Goal: Task Accomplishment & Management: Complete application form

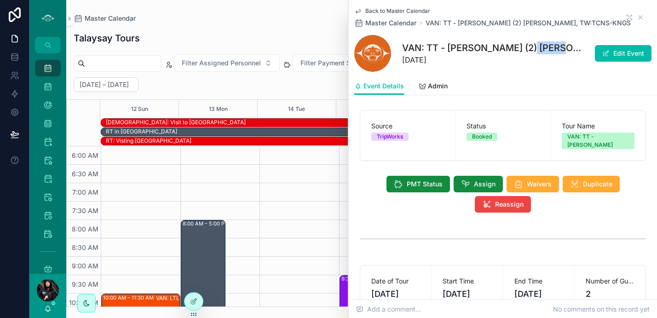
scroll to position [137, 0]
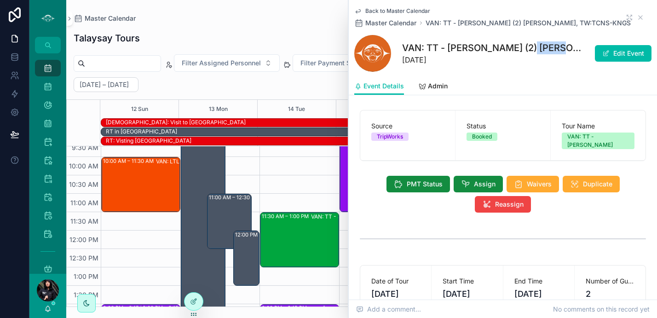
click at [411, 8] on span "Back to Master Calendar" at bounding box center [397, 10] width 65 height 7
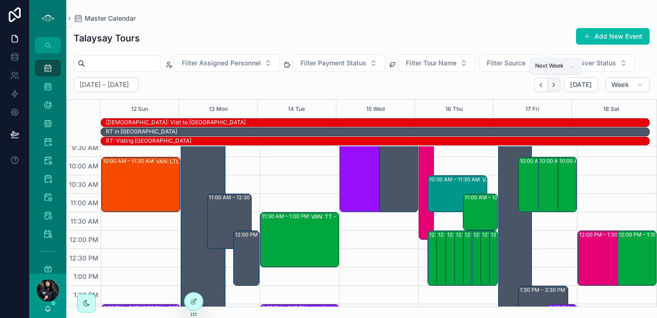
click at [557, 84] on icon "Next" at bounding box center [553, 84] width 7 height 7
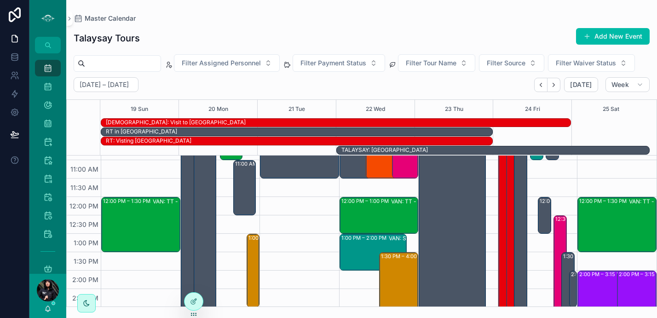
scroll to position [177, 0]
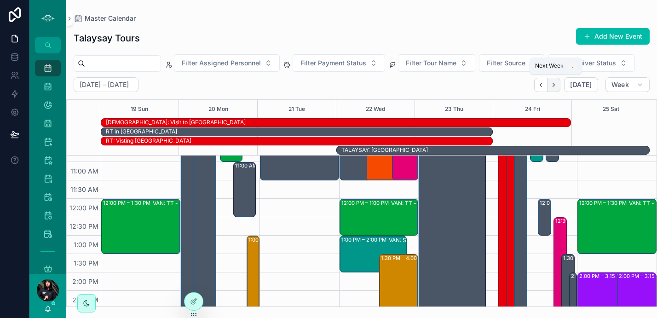
click at [555, 84] on icon "Next" at bounding box center [553, 84] width 7 height 7
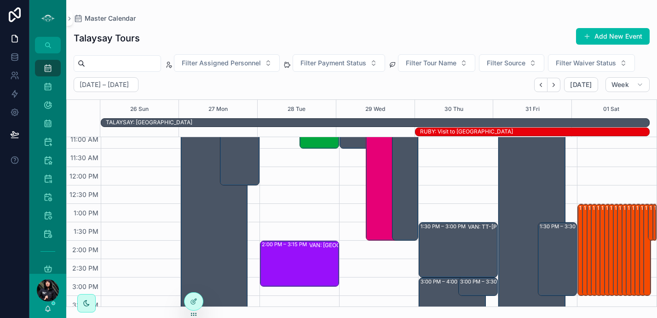
scroll to position [161, 0]
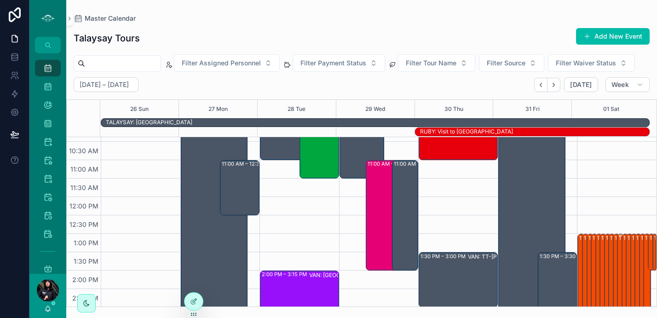
click at [618, 257] on div "1:00 PM – 3:30 PM SSC: Longhouse (2) [PERSON_NAME], TW:KPQS-ITZK" at bounding box center [620, 280] width 5 height 90
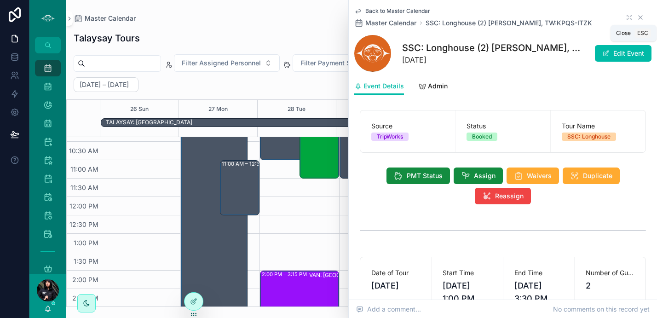
click at [636, 17] on icon "scrollable content" at bounding box center [639, 17] width 7 height 7
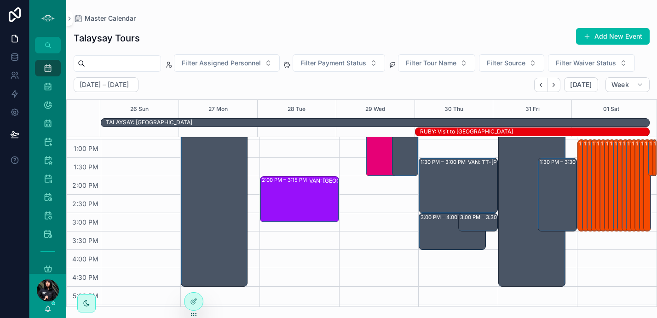
scroll to position [224, 0]
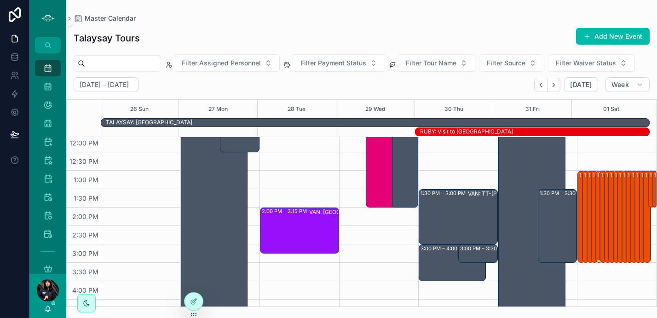
click at [597, 218] on div "1:00 PM – 3:30 PM SSC: Longhouse (4) [GEOGRAPHIC_DATA][PERSON_NAME], TW:QDXG-IW…" at bounding box center [599, 217] width 5 height 90
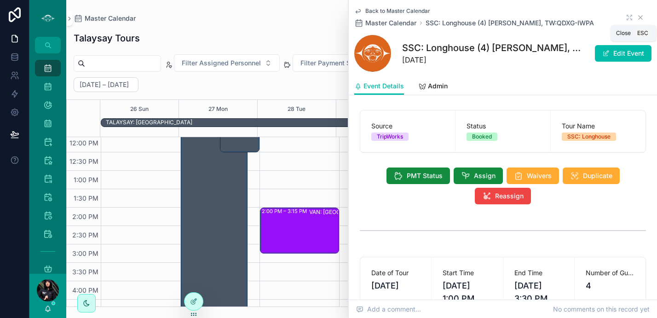
click at [638, 17] on icon "scrollable content" at bounding box center [640, 18] width 4 height 4
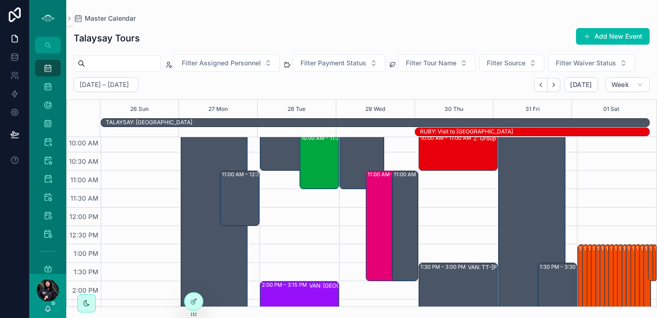
scroll to position [77, 0]
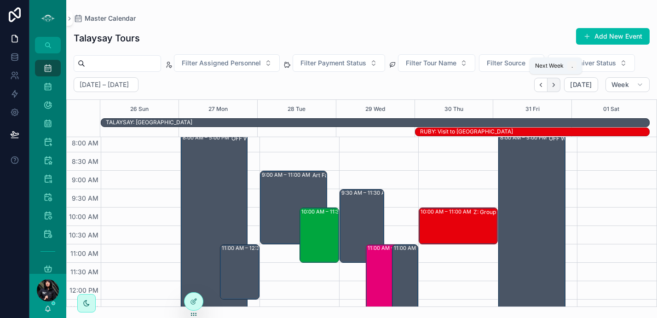
click at [555, 84] on icon "Next" at bounding box center [553, 84] width 7 height 7
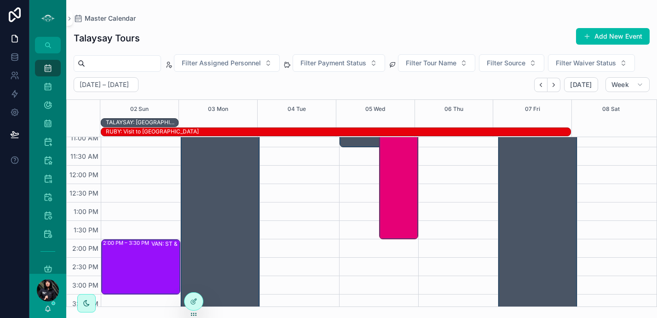
scroll to position [215, 0]
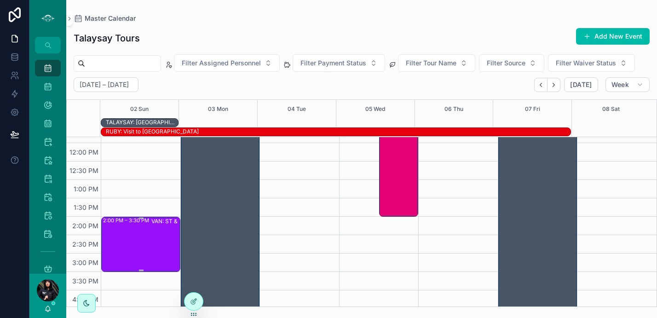
click at [149, 246] on div "2:00 PM – 3:30 PM VAN: [GEOGRAPHIC_DATA] (18) [PERSON_NAME] | [GEOGRAPHIC_DATA]…" at bounding box center [141, 244] width 76 height 53
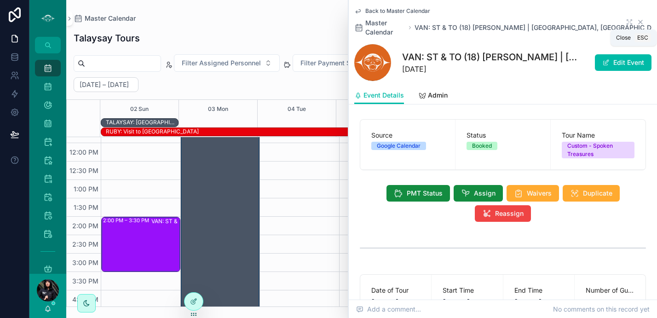
click at [636, 21] on icon "scrollable content" at bounding box center [639, 21] width 7 height 7
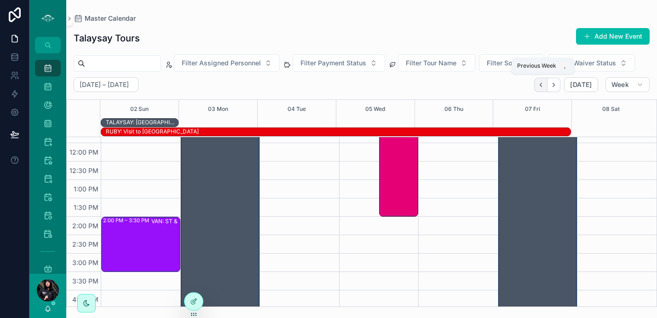
click at [539, 84] on icon "Back" at bounding box center [540, 84] width 7 height 7
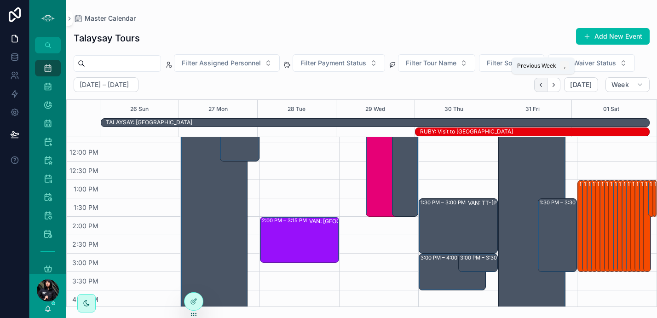
click at [538, 89] on button "Back" at bounding box center [540, 85] width 13 height 14
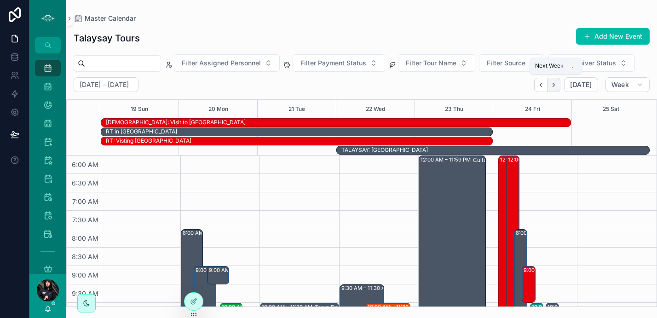
click at [555, 86] on icon "Next" at bounding box center [553, 84] width 7 height 7
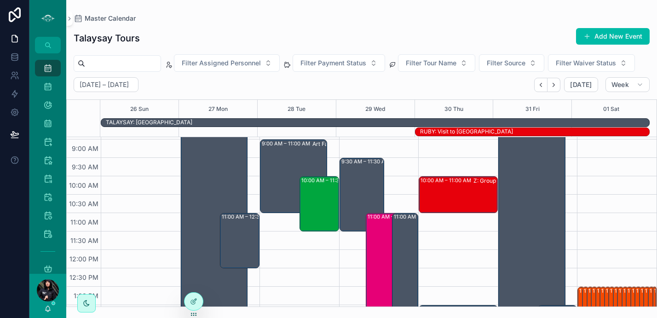
scroll to position [100, 0]
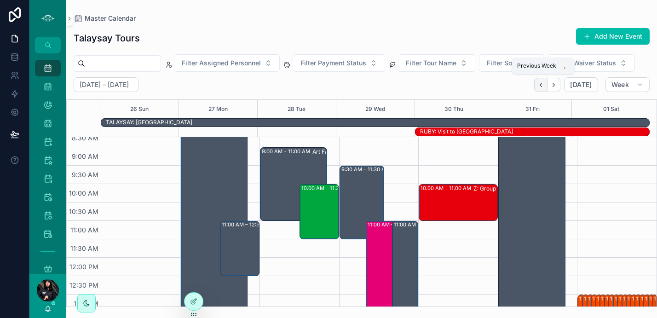
click at [538, 86] on button "Back" at bounding box center [540, 85] width 13 height 14
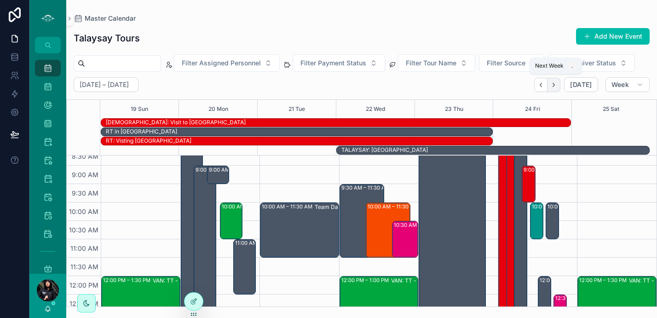
click at [555, 86] on icon "Next" at bounding box center [554, 85] width 2 height 4
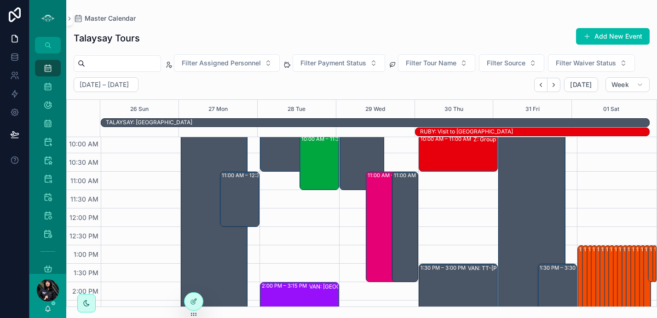
scroll to position [171, 0]
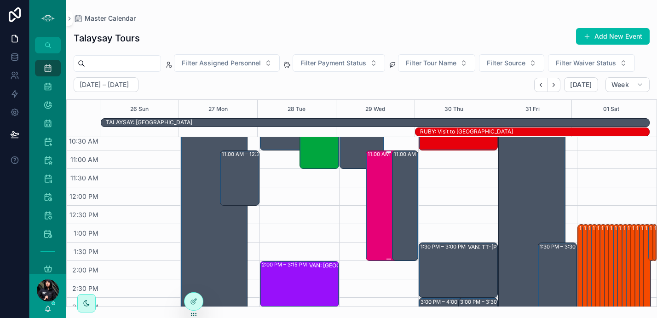
click at [376, 219] on div "11:00 AM – 2:00 PM VAN: Workshop (41) [PERSON_NAME], TW:AXIH-ZQNR" at bounding box center [388, 205] width 42 height 109
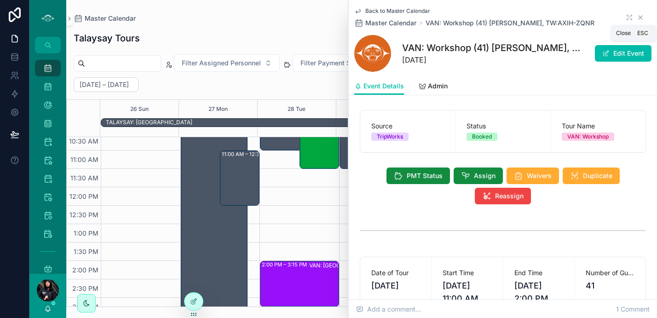
click at [638, 17] on icon "scrollable content" at bounding box center [640, 18] width 4 height 4
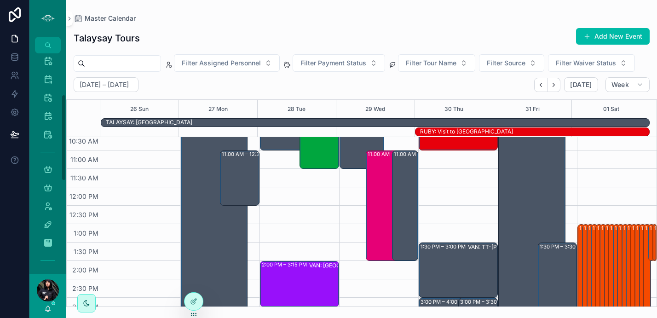
scroll to position [105, 0]
drag, startPoint x: 63, startPoint y: 115, endPoint x: 71, endPoint y: 156, distance: 42.2
click at [71, 156] on div "Master Calendar 1,837 Tour Calendar View 1,837 List View Events - Master Calend…" at bounding box center [342, 159] width 627 height 318
drag, startPoint x: 64, startPoint y: 157, endPoint x: 65, endPoint y: 179, distance: 22.1
click at [65, 179] on div "Master Calendar 1,837 Tour Calendar View 1,837 List View Events - Master Calend…" at bounding box center [47, 163] width 37 height 220
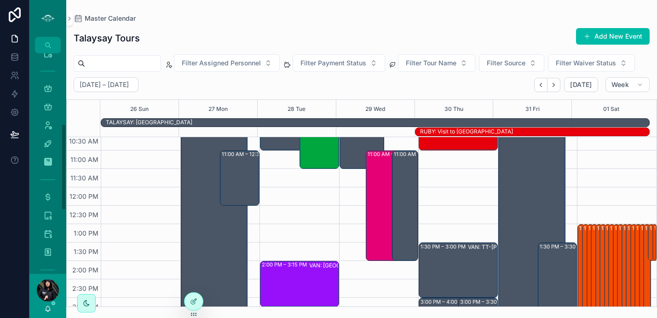
scroll to position [0, 0]
drag, startPoint x: 64, startPoint y: 155, endPoint x: 65, endPoint y: 74, distance: 81.9
click at [65, 74] on div "Master Calendar 1,837 Tour Calendar View 1,837 List View Events - Master Calend…" at bounding box center [47, 163] width 37 height 220
drag, startPoint x: 64, startPoint y: 135, endPoint x: 72, endPoint y: 184, distance: 49.7
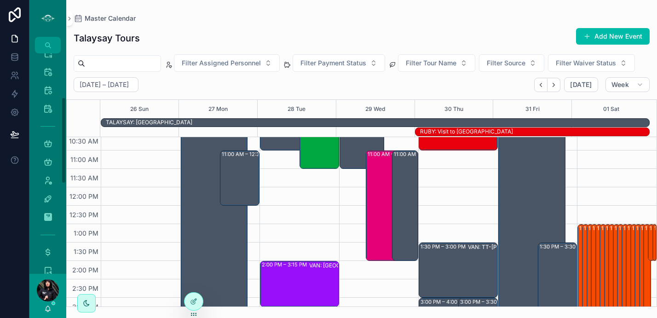
click at [72, 184] on div "Master Calendar 1,837 Tour Calendar View 1,837 List View Events - Master Calend…" at bounding box center [342, 159] width 627 height 318
click at [48, 252] on icon "scrollable content" at bounding box center [47, 251] width 9 height 9
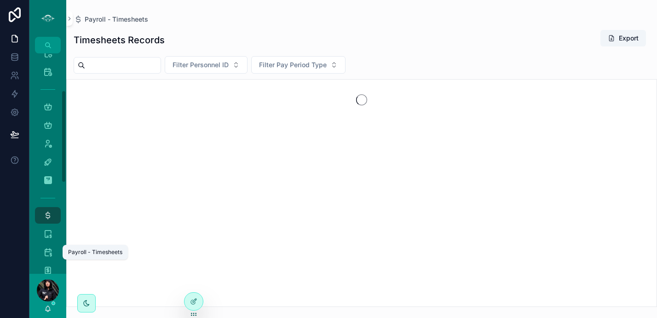
scroll to position [88, 0]
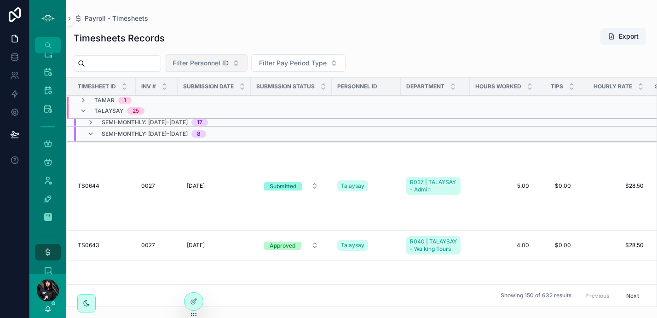
click at [212, 65] on span "Filter Personnel ID" at bounding box center [200, 62] width 56 height 9
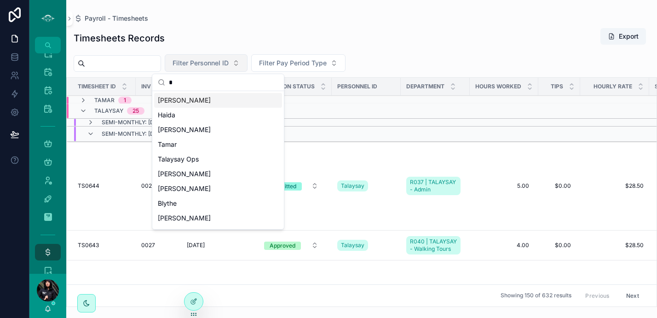
type input "**"
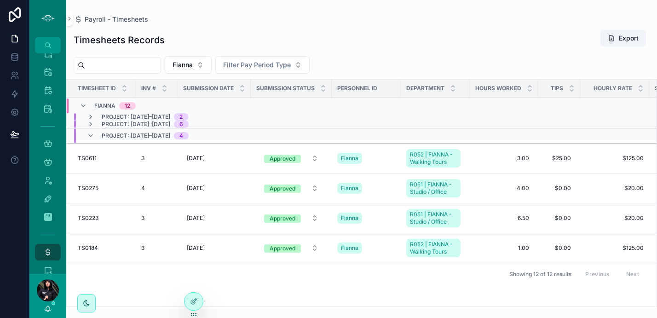
click at [394, 305] on div "Timesheet ID INV # Submission Date Submission Status Personnel ID Department Ho…" at bounding box center [361, 193] width 590 height 228
click at [93, 135] on icon "scrollable content" at bounding box center [90, 135] width 7 height 7
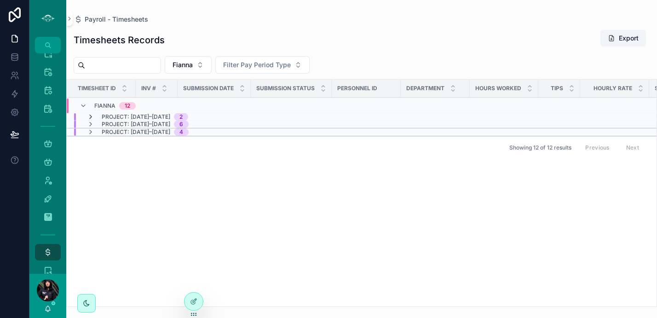
click at [91, 117] on icon "scrollable content" at bounding box center [90, 116] width 7 height 7
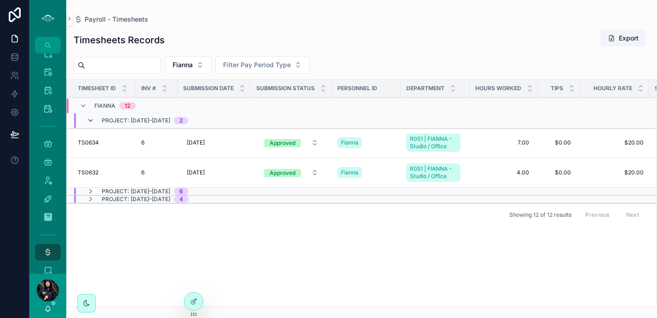
click at [91, 120] on icon "scrollable content" at bounding box center [90, 120] width 7 height 7
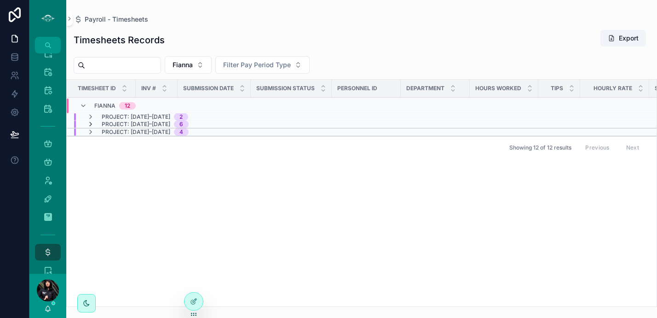
click at [90, 125] on icon "scrollable content" at bounding box center [90, 123] width 7 height 7
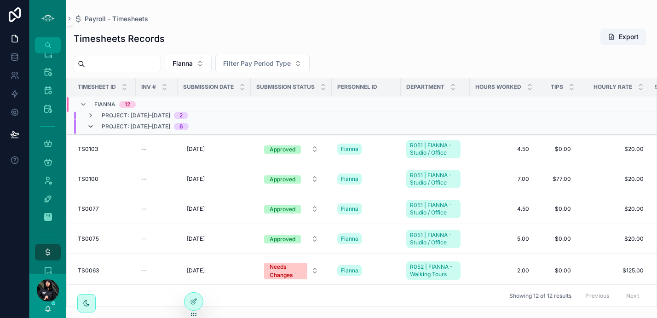
click at [91, 126] on icon "scrollable content" at bounding box center [90, 126] width 7 height 7
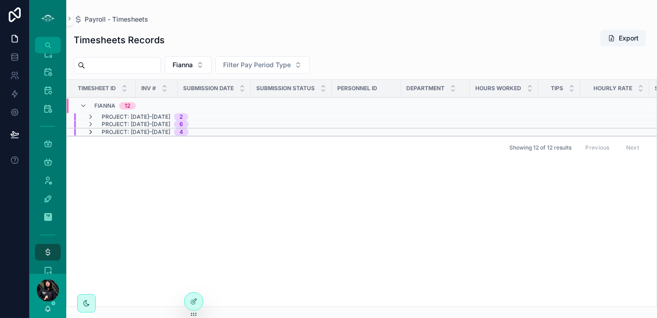
click at [92, 134] on icon "scrollable content" at bounding box center [90, 131] width 7 height 7
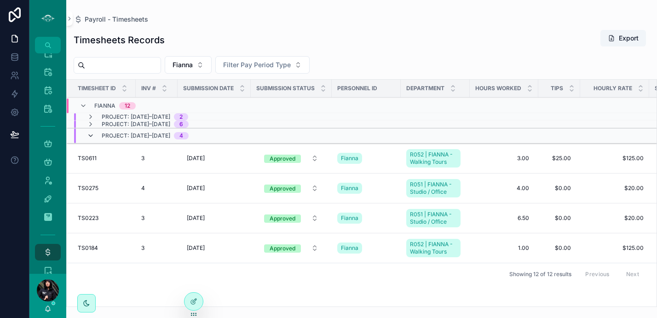
click at [89, 134] on icon "scrollable content" at bounding box center [90, 135] width 7 height 7
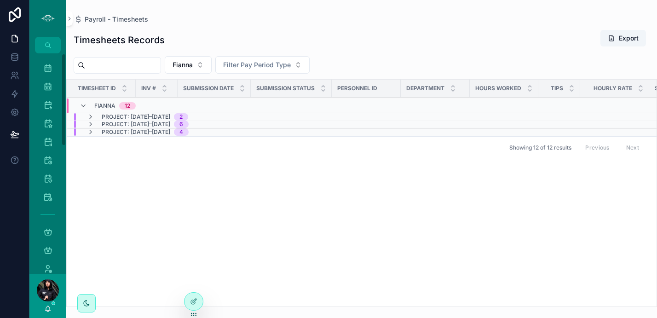
drag, startPoint x: 65, startPoint y: 154, endPoint x: 65, endPoint y: 51, distance: 102.5
click at [65, 51] on div "Master Calendar 1,837 Tour Calendar 867 Vancouver Calendar 520 Sunshine Coast C…" at bounding box center [47, 159] width 37 height 318
click at [50, 69] on icon "scrollable content" at bounding box center [47, 67] width 9 height 9
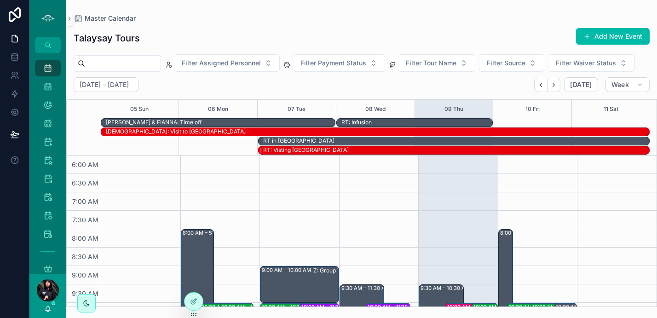
scroll to position [221, 0]
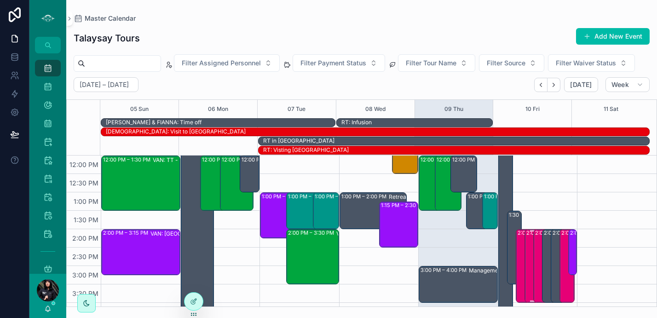
click at [526, 244] on div "2:00 PM – 4:00 PM DMW: Drum Meditation (1) [PERSON_NAME], TW:PIRA-XBVQ" at bounding box center [532, 266] width 12 height 72
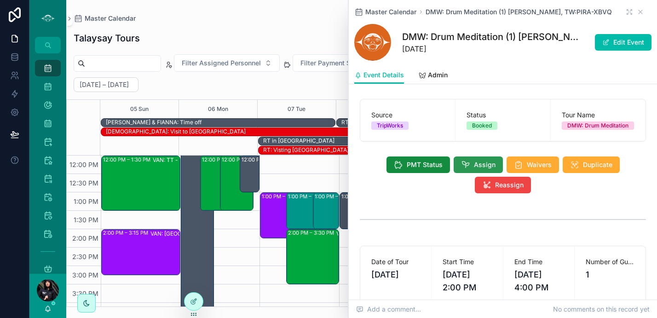
click at [474, 169] on span "Assign" at bounding box center [485, 164] width 22 height 9
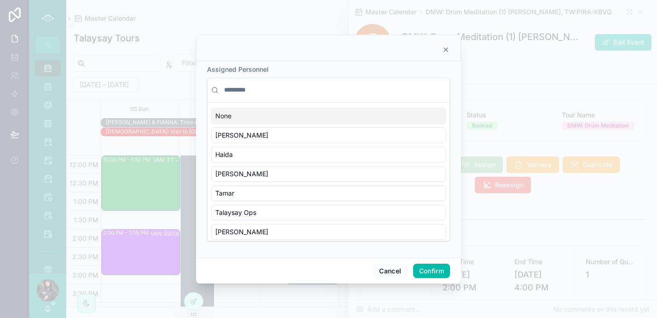
click at [263, 91] on input "text" at bounding box center [333, 90] width 223 height 17
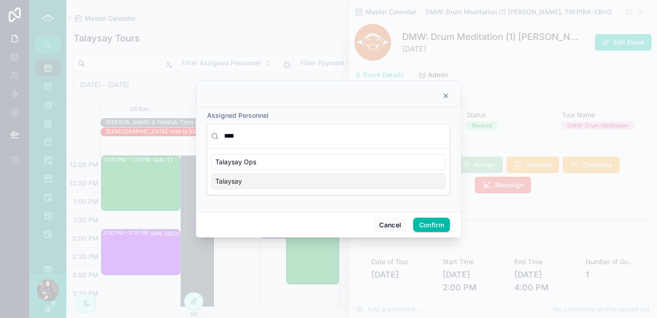
type input "****"
click at [235, 183] on span "Talaysay" at bounding box center [228, 181] width 27 height 9
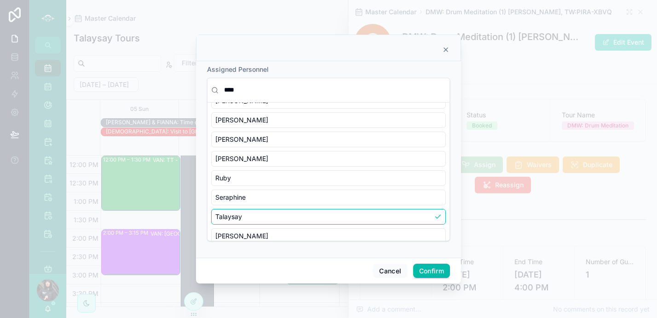
scroll to position [198, 0]
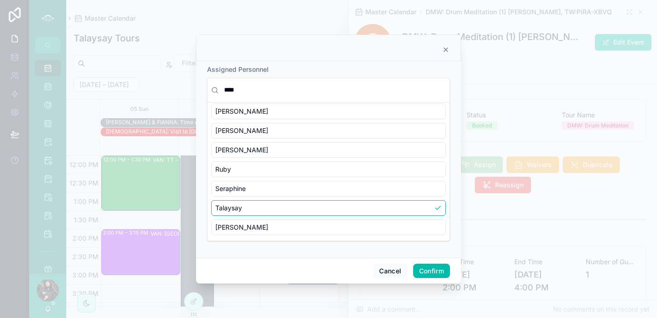
click at [433, 269] on button "Confirm" at bounding box center [431, 270] width 37 height 15
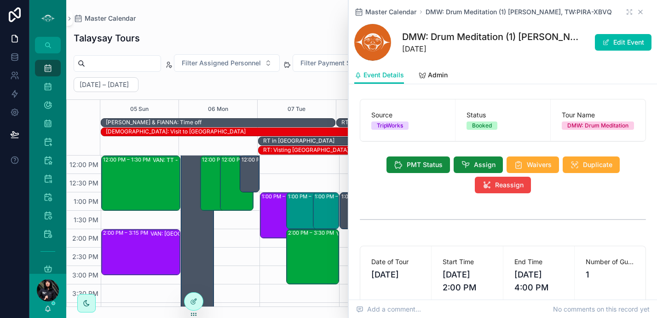
click at [636, 12] on icon "scrollable content" at bounding box center [639, 11] width 7 height 7
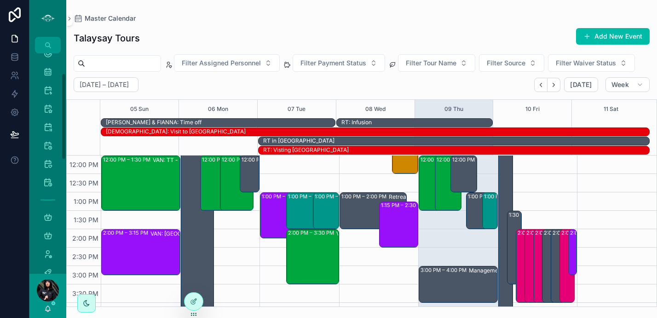
scroll to position [56, 0]
drag, startPoint x: 65, startPoint y: 135, endPoint x: 67, endPoint y: 157, distance: 22.1
click at [67, 157] on div "Master Calendar 1,838 Tour Calendar View 1,838 List View Events - Master Calend…" at bounding box center [342, 159] width 627 height 318
drag, startPoint x: 66, startPoint y: 138, endPoint x: 63, endPoint y: 156, distance: 17.7
click at [65, 170] on div "Master Calendar 1,838 Tour Calendar View 1,838 List View Events - Master Calend…" at bounding box center [342, 159] width 627 height 318
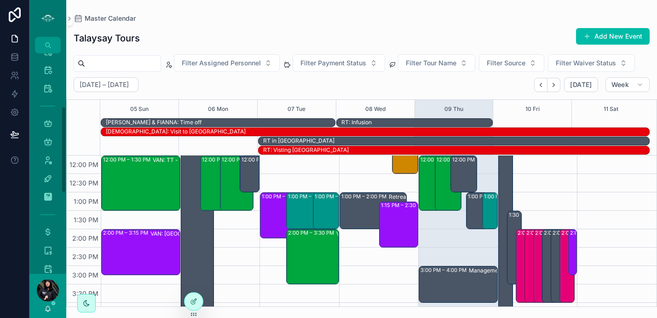
scroll to position [156, 0]
drag, startPoint x: 64, startPoint y: 149, endPoint x: 66, endPoint y: 189, distance: 39.6
click at [66, 189] on div "Master Calendar 1,838 Tour Calendar View 1,838 List View Events - Master Calend…" at bounding box center [47, 163] width 37 height 220
click at [50, 223] on icon "scrollable content" at bounding box center [47, 221] width 9 height 9
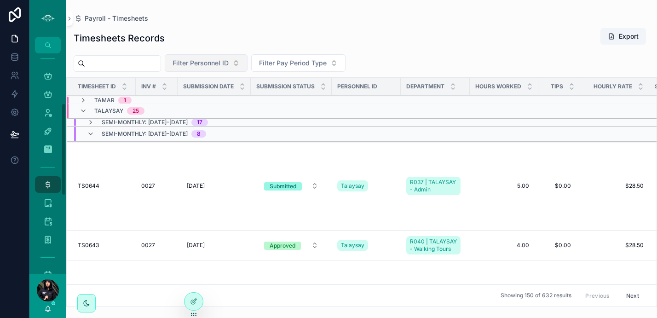
scroll to position [119, 0]
click at [218, 61] on span "Filter Personnel ID" at bounding box center [200, 62] width 56 height 9
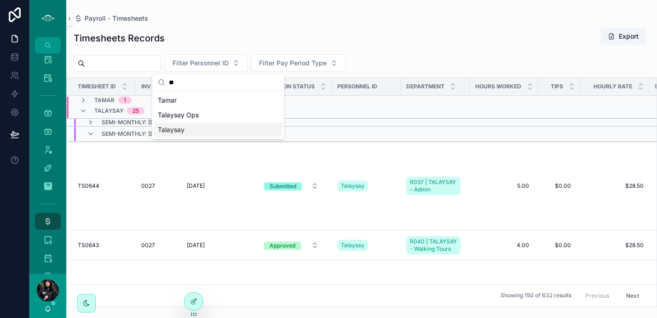
type input "**"
click at [197, 132] on div "Talaysay" at bounding box center [218, 129] width 128 height 15
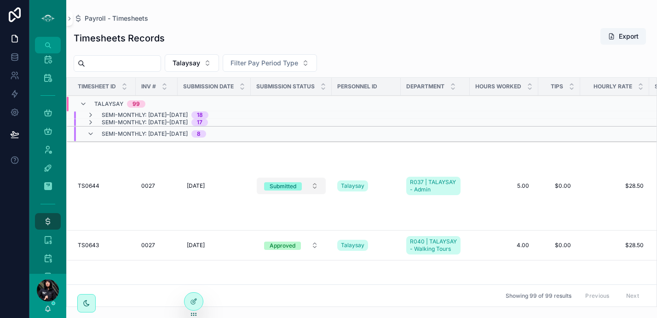
click at [326, 179] on button "Submitted" at bounding box center [291, 185] width 69 height 17
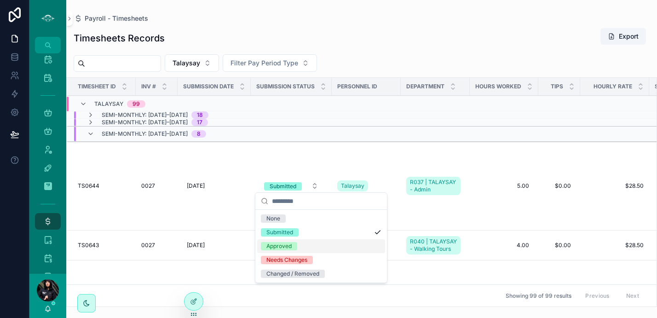
click at [288, 243] on div "Approved" at bounding box center [278, 246] width 25 height 8
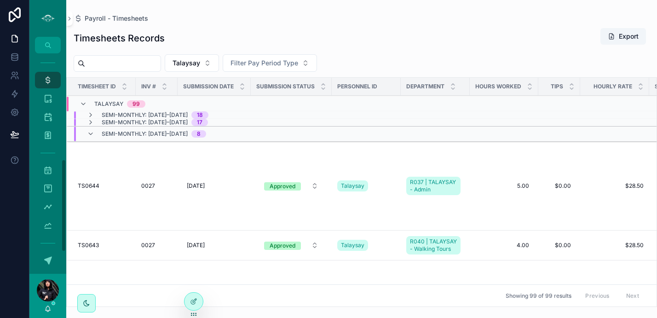
scroll to position [304, 0]
drag, startPoint x: 62, startPoint y: 126, endPoint x: 46, endPoint y: 213, distance: 88.8
click at [65, 207] on div "Master Calendar 1,838 Tour Calendar 868 Vancouver Calendar 521 Sunshine Coast C…" at bounding box center [47, 163] width 37 height 220
click at [46, 165] on icon "scrollable content" at bounding box center [47, 163] width 9 height 9
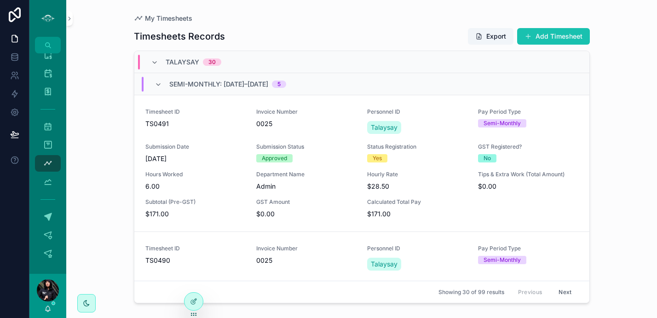
click at [558, 42] on button "Add Timesheet" at bounding box center [553, 36] width 73 height 17
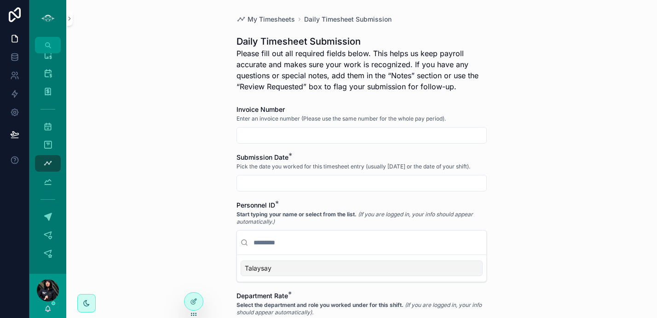
click at [326, 126] on div "Invoice Number Enter an invoice number (Please use the same number for the whol…" at bounding box center [361, 124] width 250 height 39
click at [326, 132] on input "scrollable content" at bounding box center [361, 135] width 249 height 13
type input "****"
click at [300, 174] on div "Submission Date * Pick the date you worked for this timesheet entry (usually [D…" at bounding box center [361, 172] width 250 height 39
click at [299, 181] on input "scrollable content" at bounding box center [361, 183] width 249 height 13
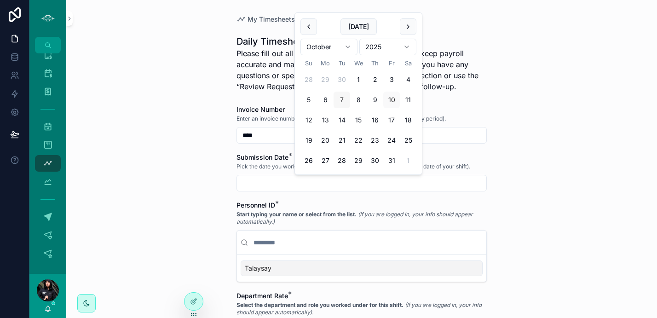
click at [341, 96] on button "7" at bounding box center [341, 100] width 17 height 17
type input "*********"
click at [304, 263] on div "Talaysay" at bounding box center [361, 268] width 242 height 16
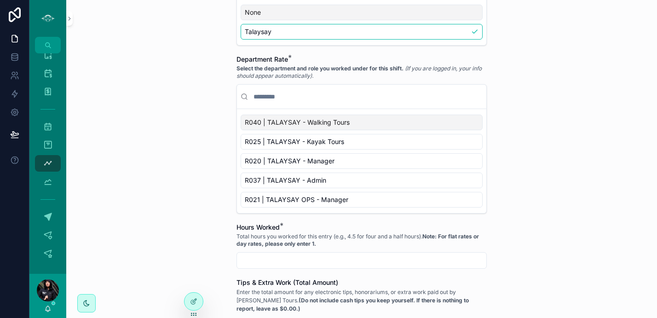
scroll to position [272, 0]
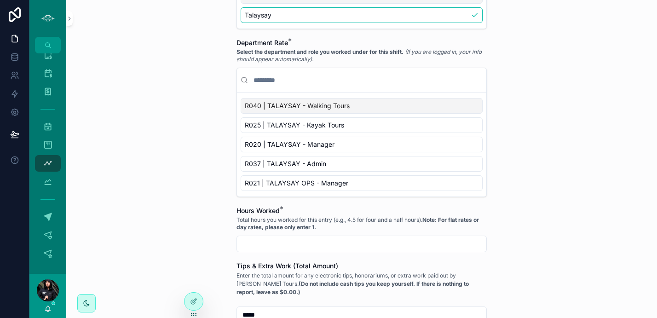
click at [395, 107] on div "R040 | TALAYSAY - Walking Tours" at bounding box center [361, 106] width 242 height 16
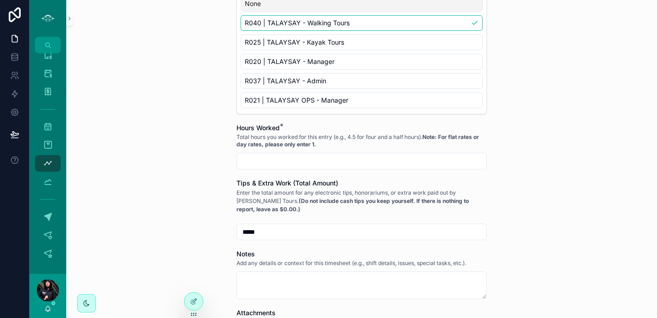
scroll to position [404, 0]
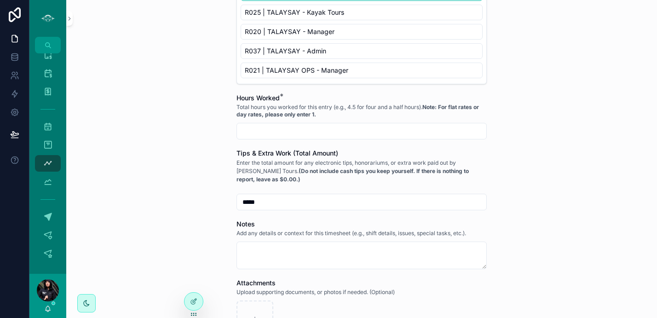
click at [425, 131] on input "scrollable content" at bounding box center [361, 131] width 249 height 13
type input "****"
click at [347, 257] on textarea "scrollable content" at bounding box center [361, 255] width 250 height 28
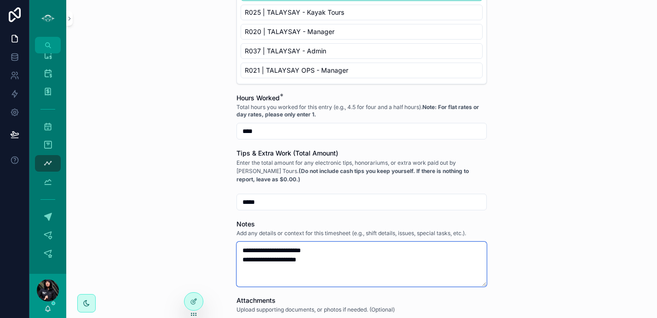
type textarea "**********"
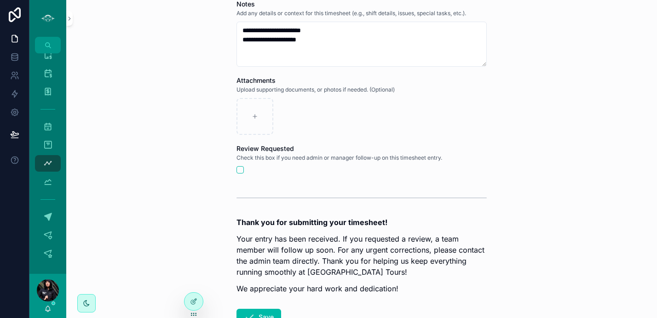
scroll to position [690, 0]
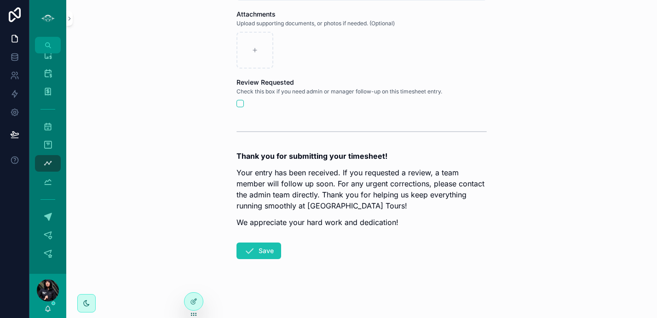
click at [270, 248] on button "Save" at bounding box center [258, 250] width 45 height 17
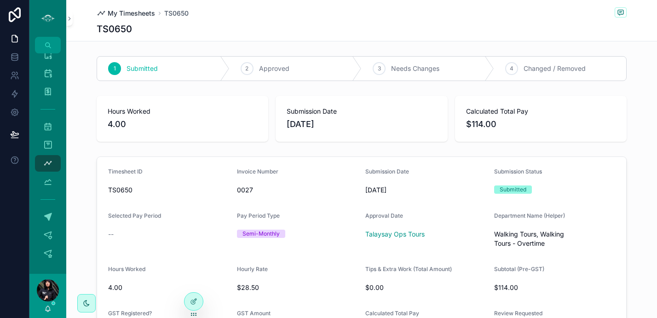
click at [126, 12] on span "My Timesheets" at bounding box center [131, 13] width 47 height 9
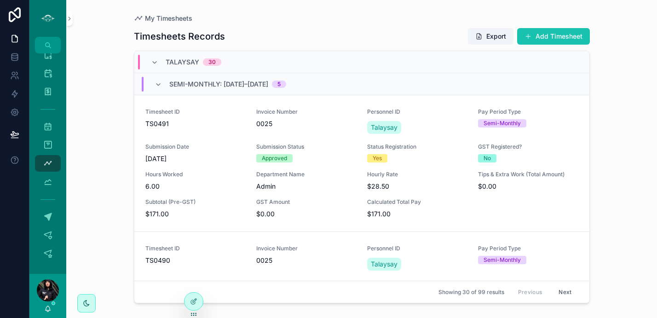
click at [566, 35] on button "Add Timesheet" at bounding box center [553, 36] width 73 height 17
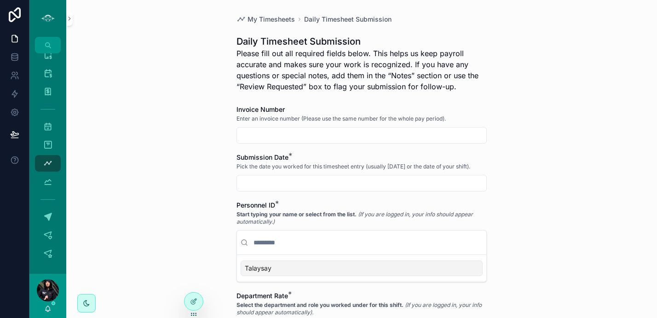
click at [398, 134] on input "scrollable content" at bounding box center [361, 135] width 249 height 13
type input "****"
click at [295, 186] on input "scrollable content" at bounding box center [361, 183] width 249 height 13
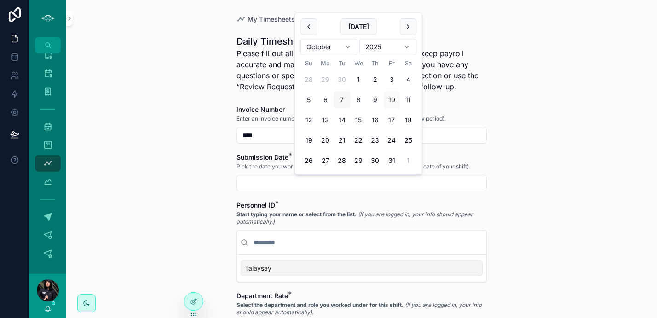
click at [340, 96] on button "7" at bounding box center [341, 100] width 17 height 17
type input "*********"
click at [285, 269] on div "Talaysay" at bounding box center [361, 268] width 242 height 16
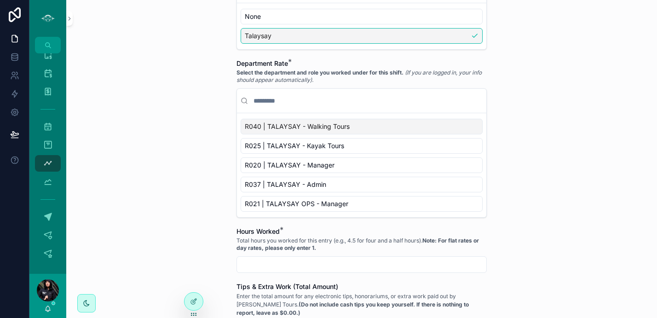
scroll to position [284, 0]
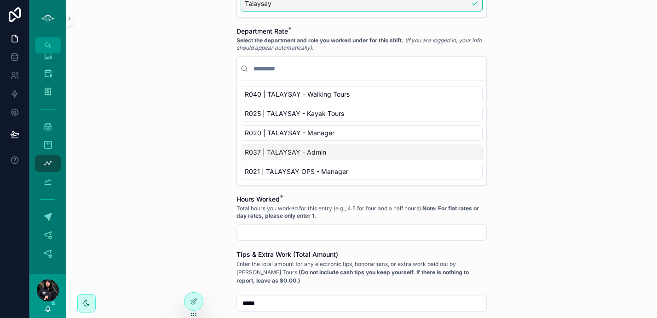
click at [363, 159] on div "R037 | TALAYSAY - Admin" at bounding box center [361, 152] width 242 height 16
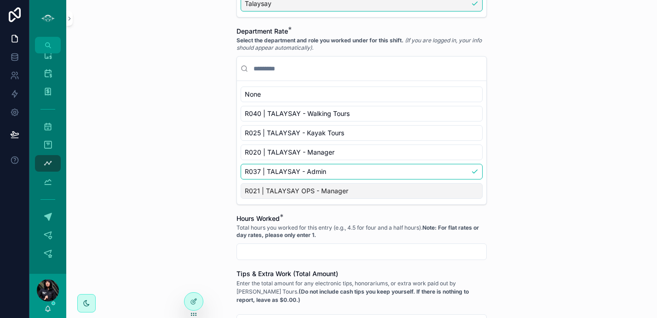
click at [338, 252] on input "scrollable content" at bounding box center [361, 251] width 249 height 13
type input "****"
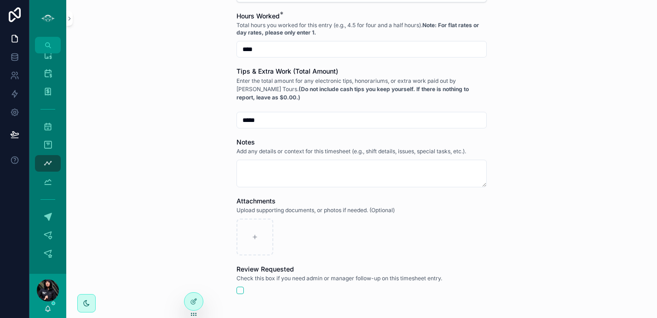
scroll to position [489, 0]
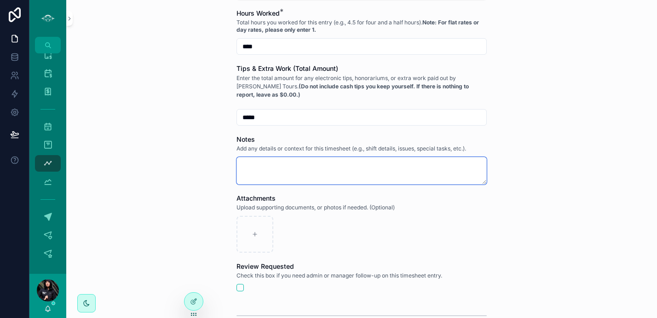
click at [353, 180] on textarea "scrollable content" at bounding box center [361, 171] width 250 height 28
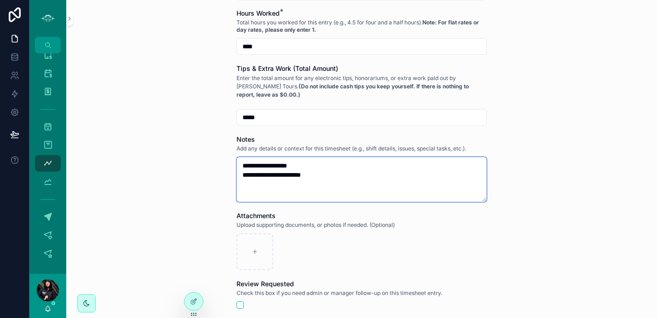
type textarea "**********"
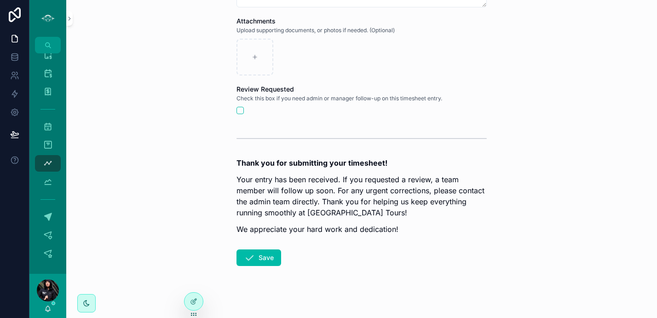
scroll to position [690, 0]
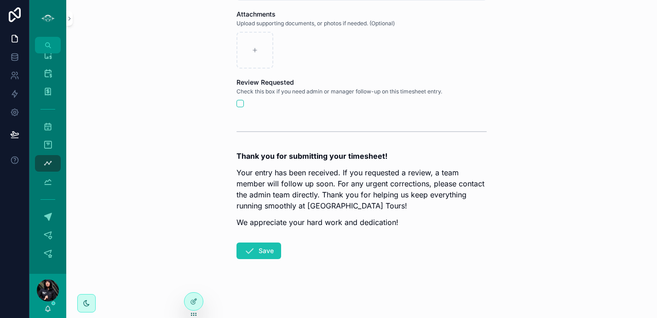
click at [258, 252] on button "Save" at bounding box center [258, 250] width 45 height 17
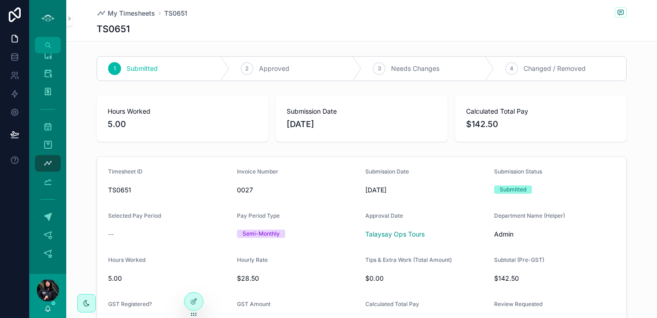
click at [286, 71] on div "2 Approved" at bounding box center [295, 69] width 132 height 24
click at [125, 15] on span "My Timesheets" at bounding box center [131, 13] width 47 height 9
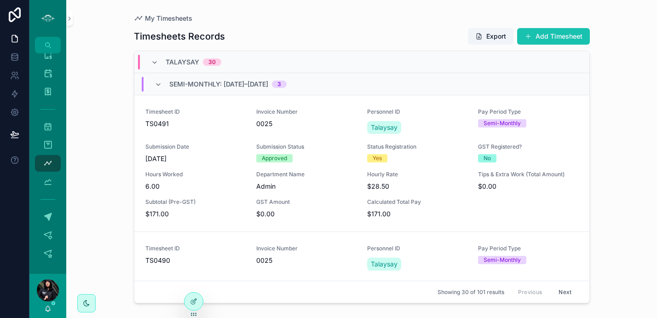
click at [550, 31] on button "Add Timesheet" at bounding box center [553, 36] width 73 height 17
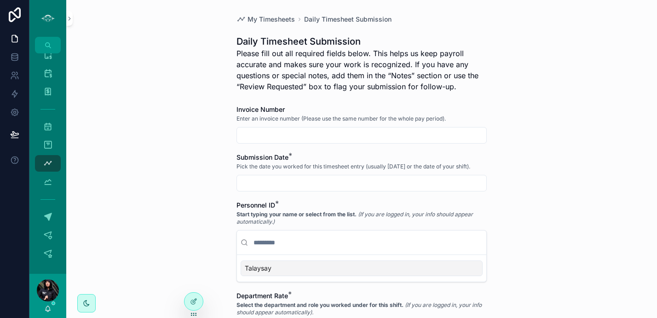
click at [255, 131] on input "scrollable content" at bounding box center [361, 135] width 249 height 13
type input "****"
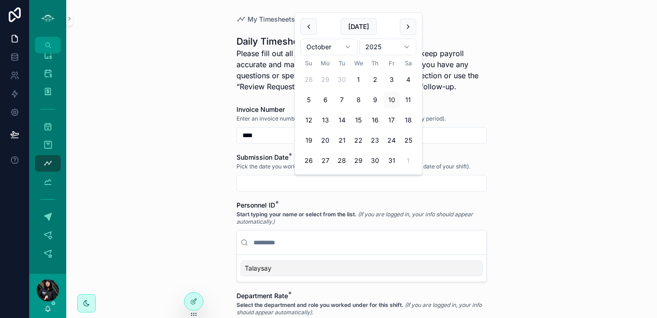
click at [300, 180] on input "scrollable content" at bounding box center [361, 183] width 249 height 13
click at [376, 100] on button "9" at bounding box center [374, 100] width 17 height 17
type input "*********"
click at [303, 273] on div "Talaysay" at bounding box center [361, 268] width 242 height 16
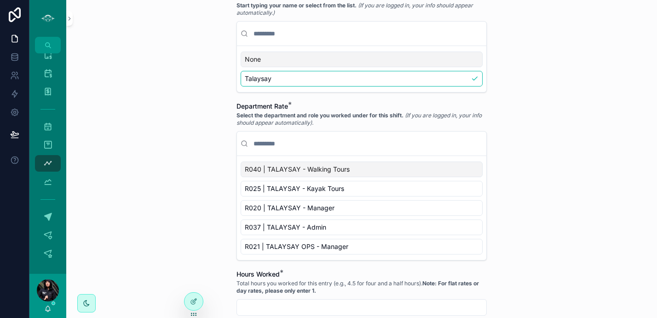
scroll to position [210, 0]
click at [344, 170] on span "R040 | TALAYSAY - Walking Tours" at bounding box center [297, 167] width 105 height 9
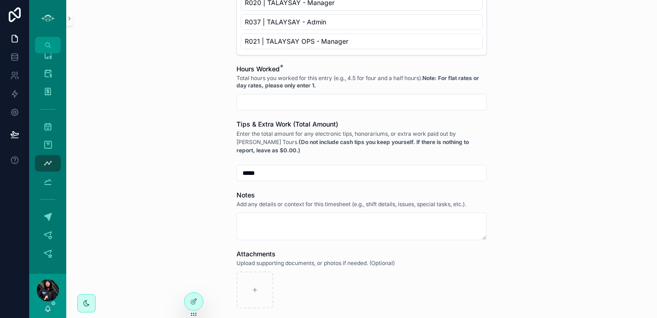
scroll to position [504, 0]
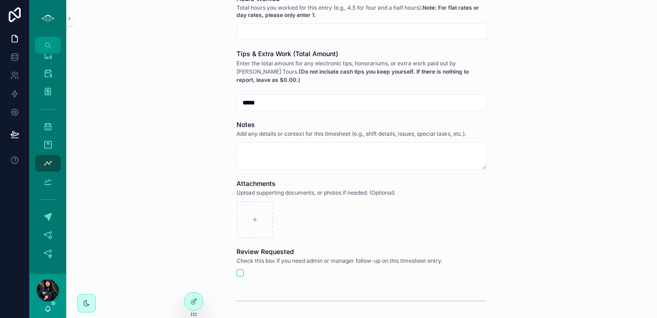
click at [369, 27] on input "scrollable content" at bounding box center [361, 31] width 249 height 13
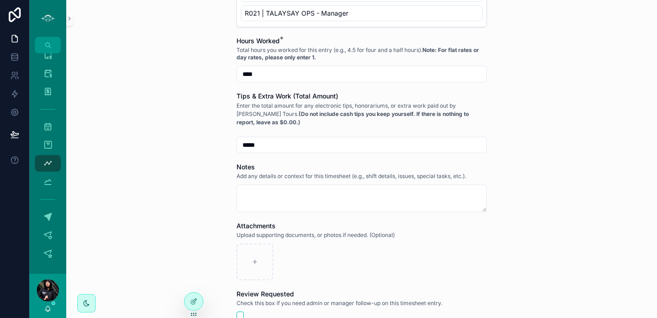
scroll to position [463, 0]
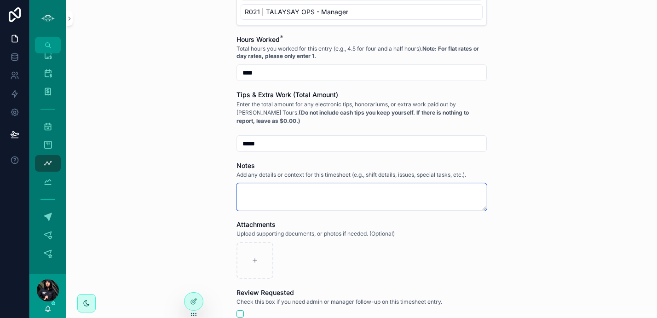
click at [254, 192] on textarea "scrollable content" at bounding box center [361, 197] width 250 height 28
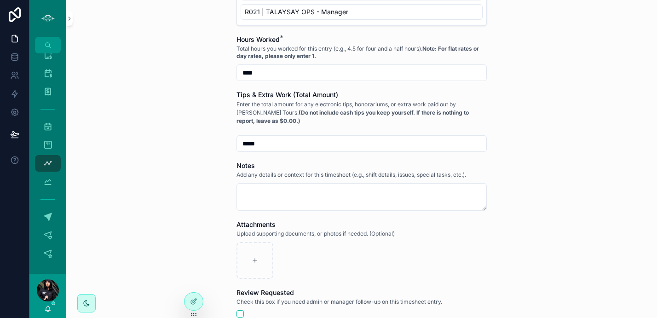
click at [260, 74] on input "****" at bounding box center [361, 72] width 249 height 13
type input "****"
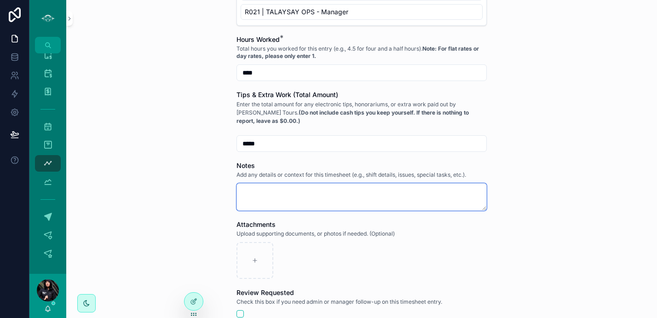
click at [259, 194] on textarea "scrollable content" at bounding box center [361, 197] width 250 height 28
type textarea "**********"
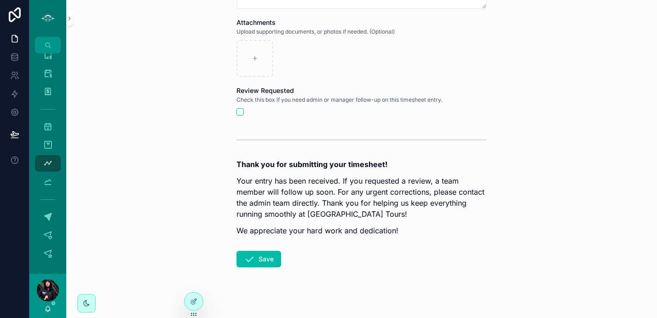
scroll to position [673, 0]
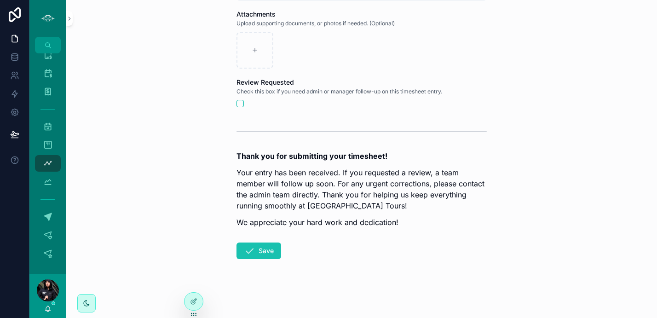
click at [251, 250] on icon "scrollable content" at bounding box center [249, 250] width 11 height 11
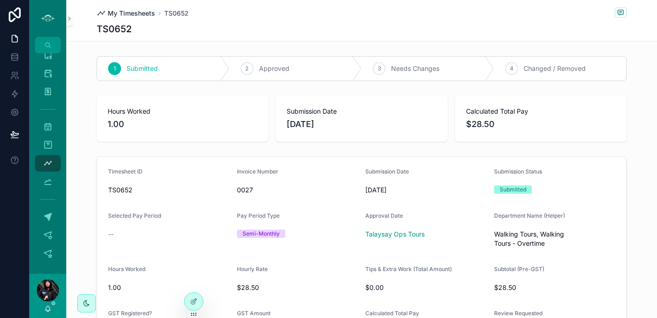
click at [118, 11] on span "My Timesheets" at bounding box center [131, 13] width 47 height 9
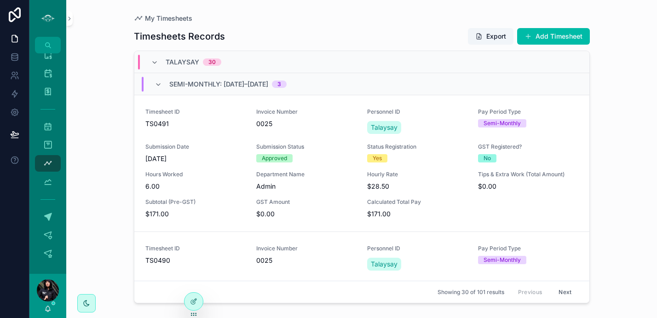
click at [547, 29] on button "Add Timesheet" at bounding box center [553, 36] width 73 height 17
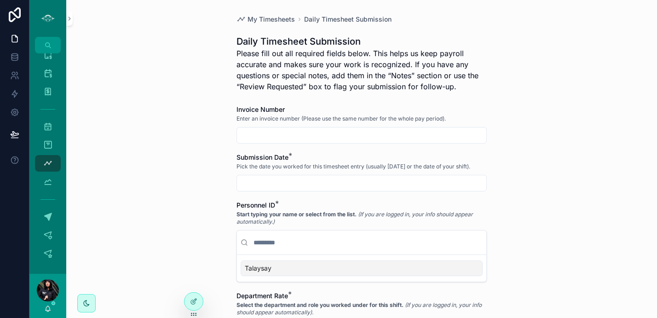
click at [289, 134] on input "scrollable content" at bounding box center [361, 135] width 249 height 13
type input "****"
click at [314, 178] on input "scrollable content" at bounding box center [361, 183] width 249 height 13
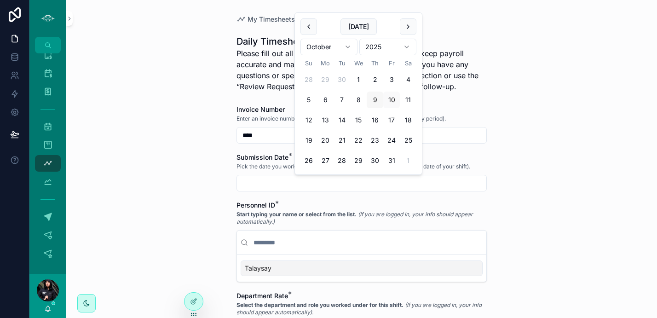
click at [375, 99] on button "9" at bounding box center [374, 100] width 17 height 17
type input "*********"
click at [320, 265] on div "Talaysay" at bounding box center [361, 268] width 242 height 16
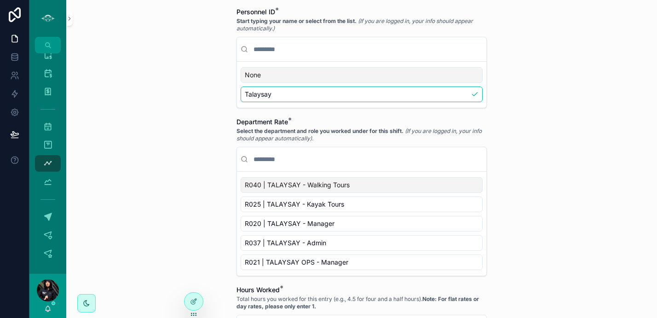
scroll to position [261, 0]
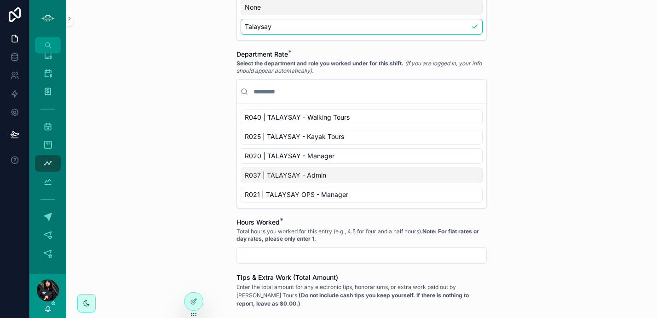
click at [377, 180] on div "R037 | TALAYSAY - Admin" at bounding box center [361, 175] width 242 height 16
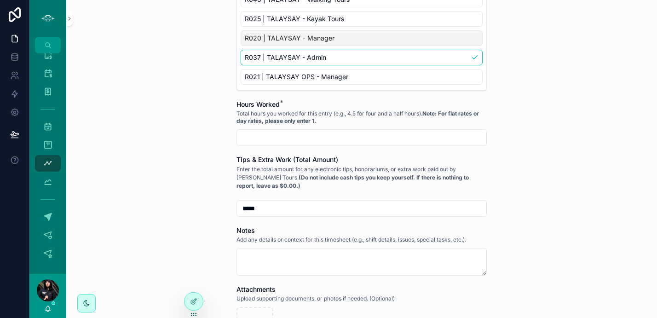
scroll to position [391, 0]
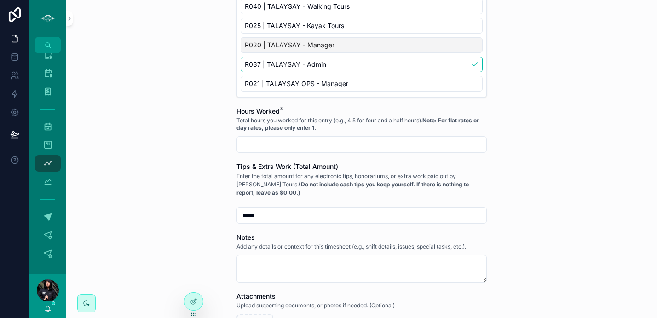
click at [441, 146] on input "scrollable content" at bounding box center [361, 144] width 249 height 13
type input "****"
click at [323, 263] on textarea "scrollable content" at bounding box center [361, 269] width 250 height 28
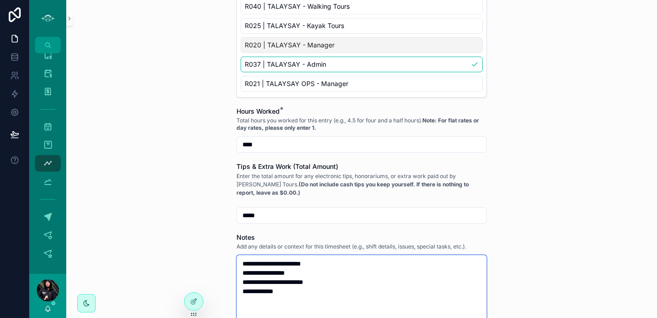
type textarea "**********"
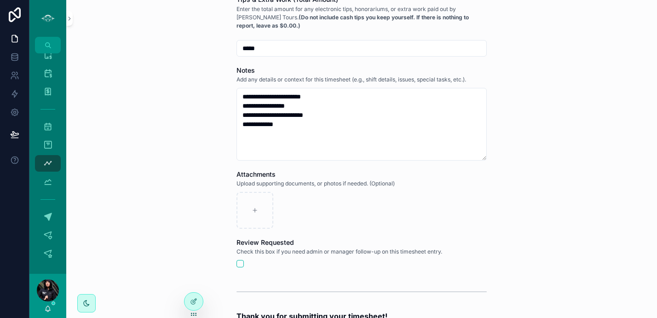
scroll to position [718, 0]
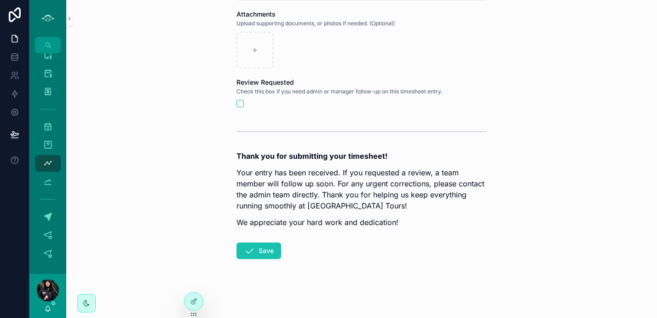
click at [263, 253] on button "Save" at bounding box center [258, 250] width 45 height 17
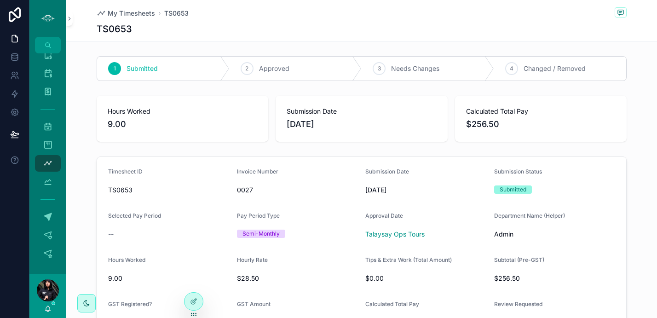
click at [281, 70] on span "Approved" at bounding box center [274, 68] width 30 height 9
